Goal: Task Accomplishment & Management: Manage account settings

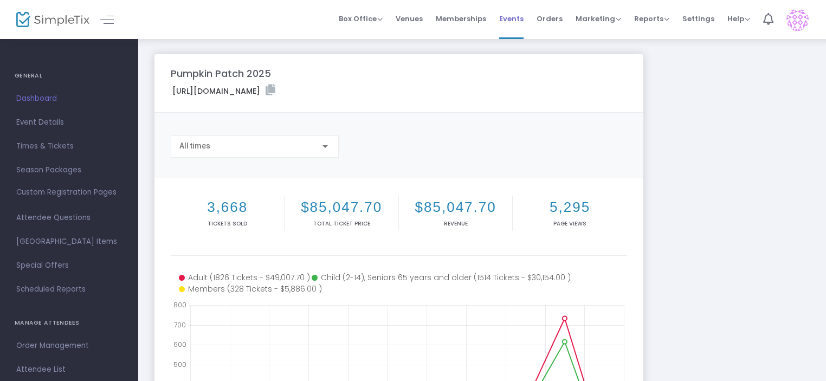
click at [519, 22] on span "Events" at bounding box center [511, 19] width 24 height 28
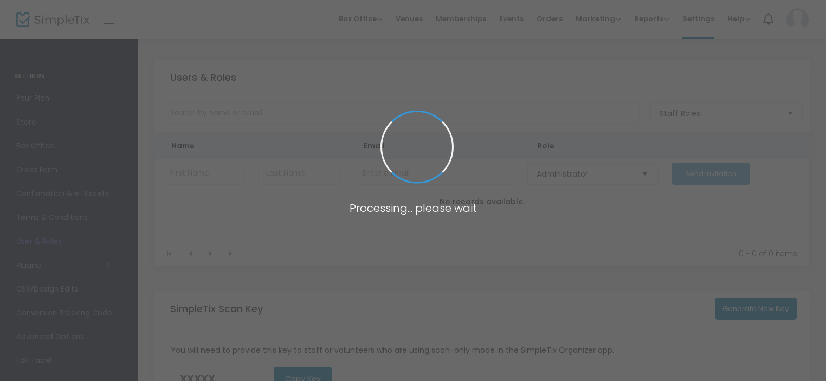
type input "PJA7D"
